Goal: Information Seeking & Learning: Learn about a topic

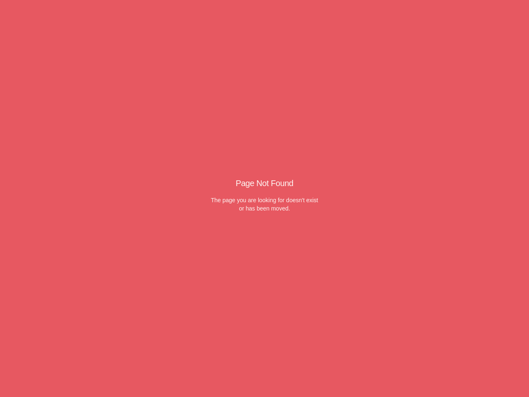
click at [265, 198] on div "The page you are looking for doesn't exist or has been moved." at bounding box center [265, 204] width 108 height 17
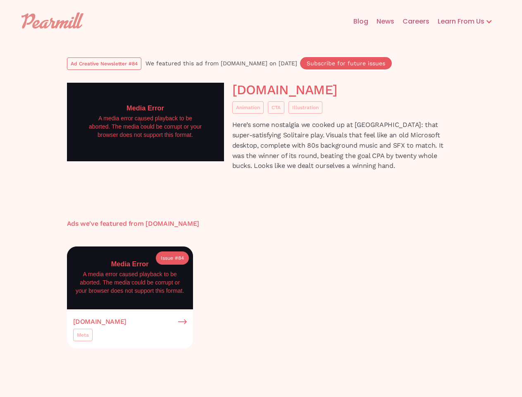
click at [261, 198] on body "Blog News Careers Learn From Us Ad Creative Newsletter Hypergrowth Podcast Ad C…" at bounding box center [261, 395] width 522 height 791
click at [465, 22] on div "Learn From Us" at bounding box center [457, 22] width 55 height 10
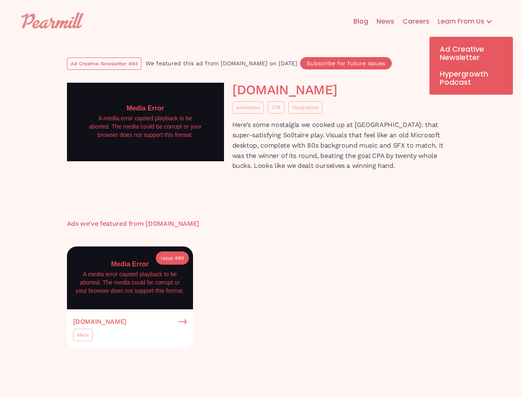
click at [83, 337] on div "Meta" at bounding box center [83, 335] width 12 height 8
